Goal: Download file/media

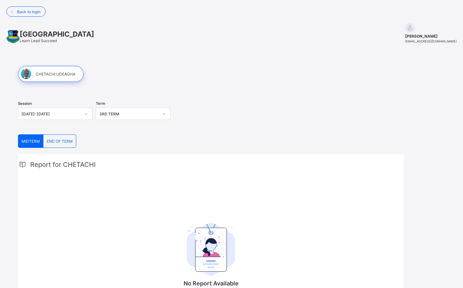
click at [63, 141] on span "END OF TERM" at bounding box center [60, 141] width 26 height 5
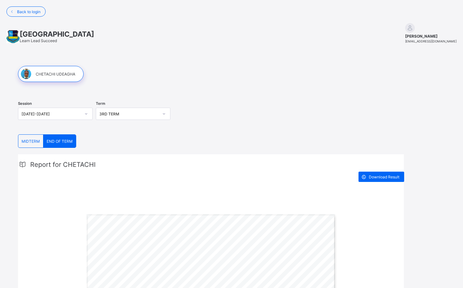
click at [384, 131] on div "Session [DATE]-[DATE] Term 3RD TERM" at bounding box center [211, 115] width 386 height 40
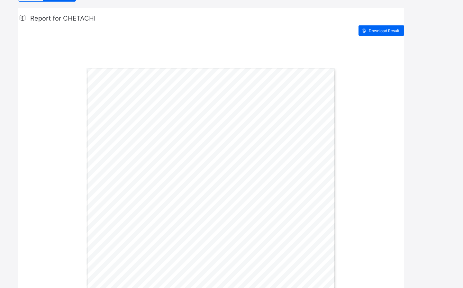
scroll to position [144, 0]
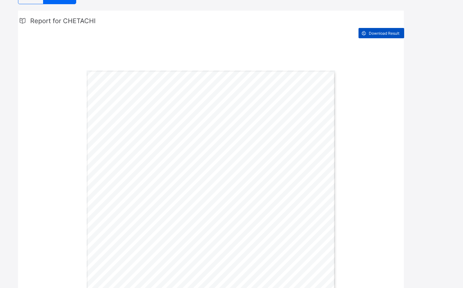
click at [385, 35] on span "Download Result" at bounding box center [384, 33] width 31 height 5
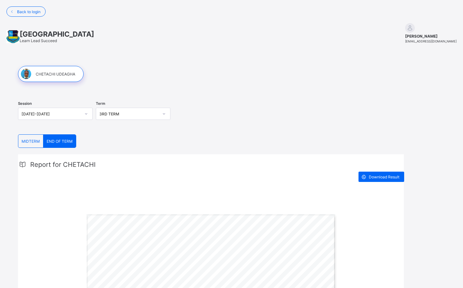
scroll to position [0, 0]
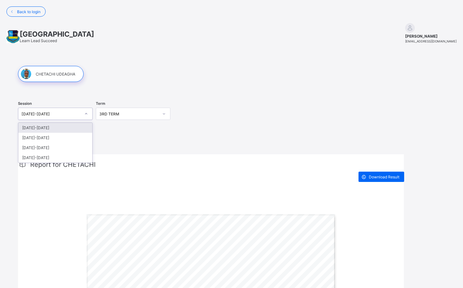
click at [86, 114] on icon at bounding box center [86, 113] width 2 height 1
click at [72, 136] on div "[DATE]-[DATE]" at bounding box center [55, 138] width 74 height 10
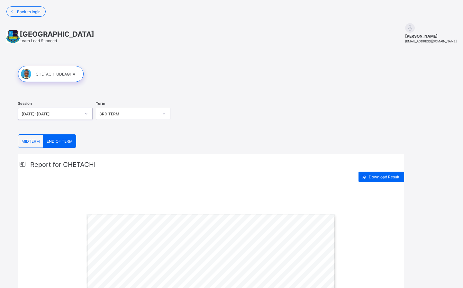
click at [64, 140] on span "END OF TERM" at bounding box center [60, 141] width 26 height 5
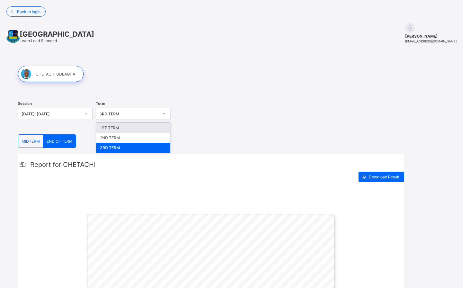
click at [161, 113] on div at bounding box center [164, 114] width 11 height 10
click at [141, 134] on div "2ND TERM" at bounding box center [133, 138] width 74 height 10
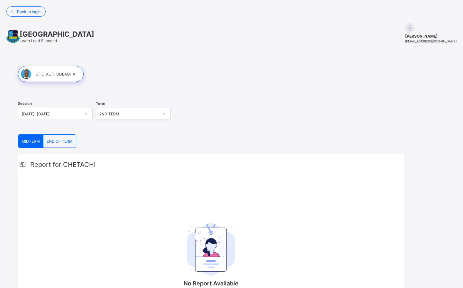
click at [166, 116] on div at bounding box center [164, 114] width 11 height 10
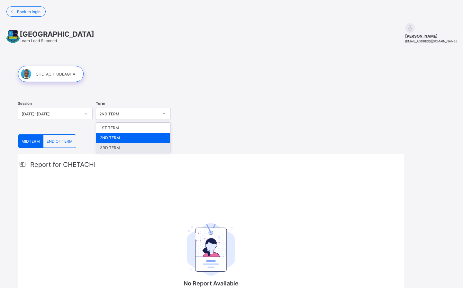
click at [151, 146] on div "3RD TERM" at bounding box center [133, 148] width 74 height 10
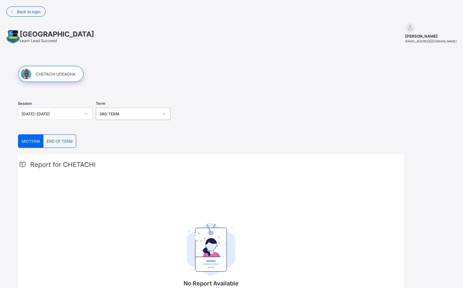
click at [165, 112] on icon at bounding box center [164, 114] width 4 height 6
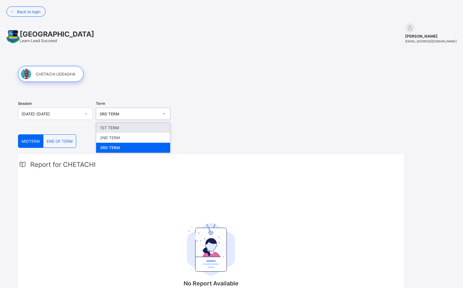
click at [150, 126] on div "1ST TERM" at bounding box center [133, 128] width 74 height 10
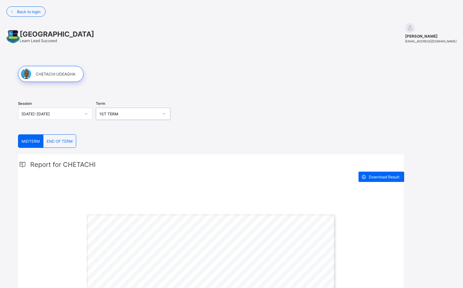
click at [345, 133] on div "Session [DATE]-[DATE] Term option 1ST TERM, selected. 0 results available. Sele…" at bounding box center [211, 115] width 386 height 40
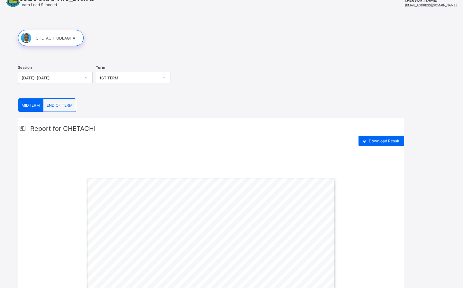
scroll to position [35, 0]
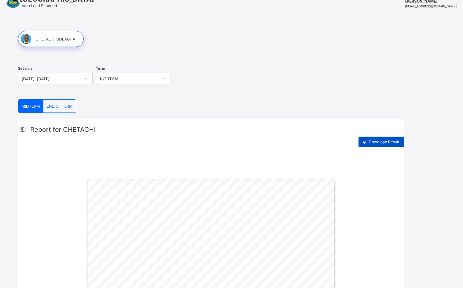
click at [388, 142] on span "Download Result" at bounding box center [384, 142] width 31 height 5
click at [84, 80] on icon at bounding box center [86, 79] width 4 height 6
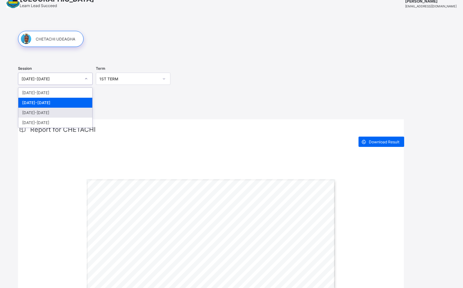
click at [67, 114] on div "[DATE]-[DATE]" at bounding box center [55, 113] width 74 height 10
click at [67, 108] on span "END OF TERM" at bounding box center [60, 106] width 26 height 5
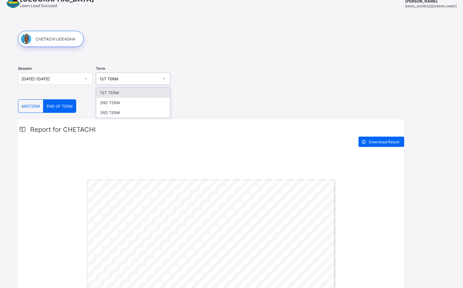
click at [161, 78] on div at bounding box center [164, 79] width 11 height 10
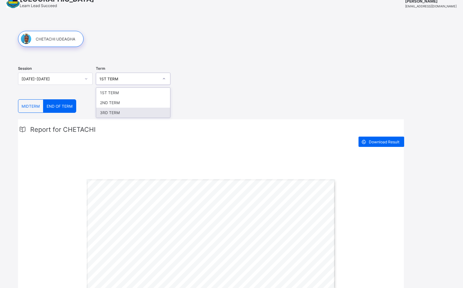
click at [157, 113] on div "3RD TERM" at bounding box center [133, 113] width 74 height 10
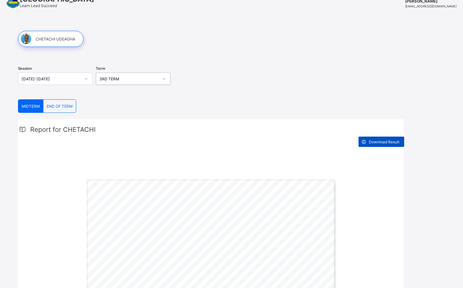
click at [394, 143] on span "Download Result" at bounding box center [384, 142] width 31 height 5
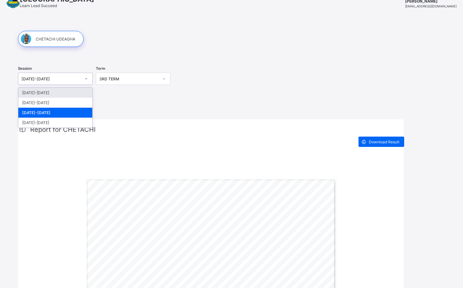
click at [86, 80] on icon at bounding box center [86, 79] width 4 height 6
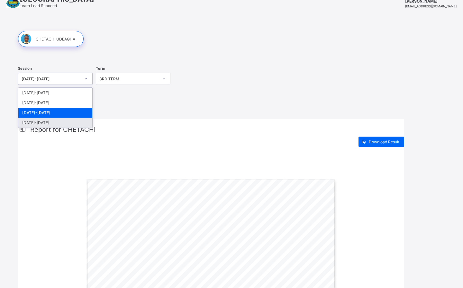
click at [75, 123] on div "[DATE]-[DATE]" at bounding box center [55, 123] width 74 height 10
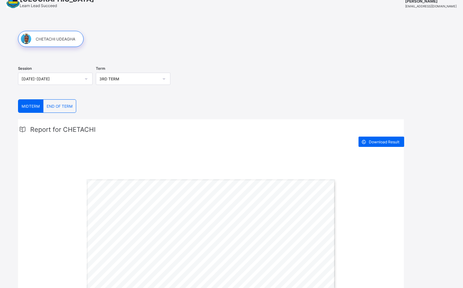
click at [68, 104] on span "END OF TERM" at bounding box center [60, 106] width 26 height 5
click at [383, 143] on span "Download Result" at bounding box center [384, 142] width 31 height 5
